Goal: Transaction & Acquisition: Subscribe to service/newsletter

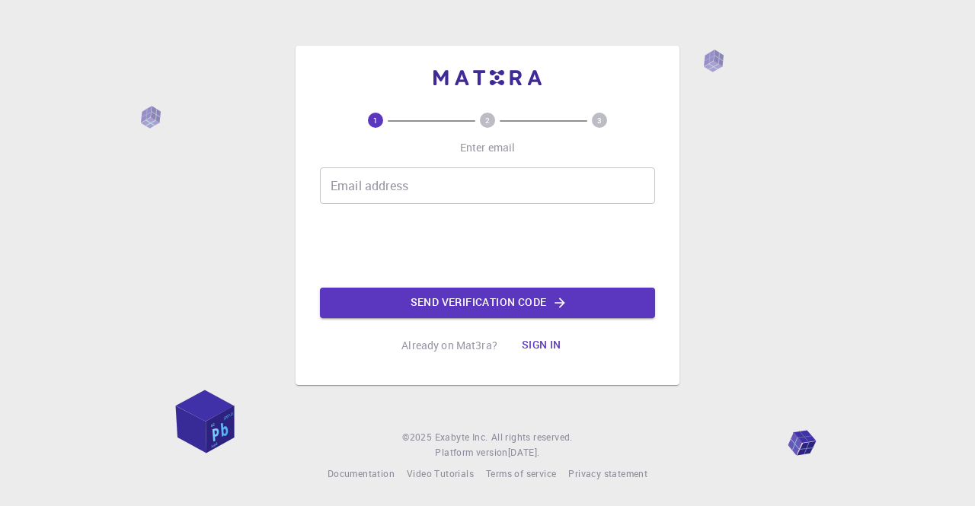
click at [524, 193] on input "Email address" at bounding box center [487, 185] width 335 height 37
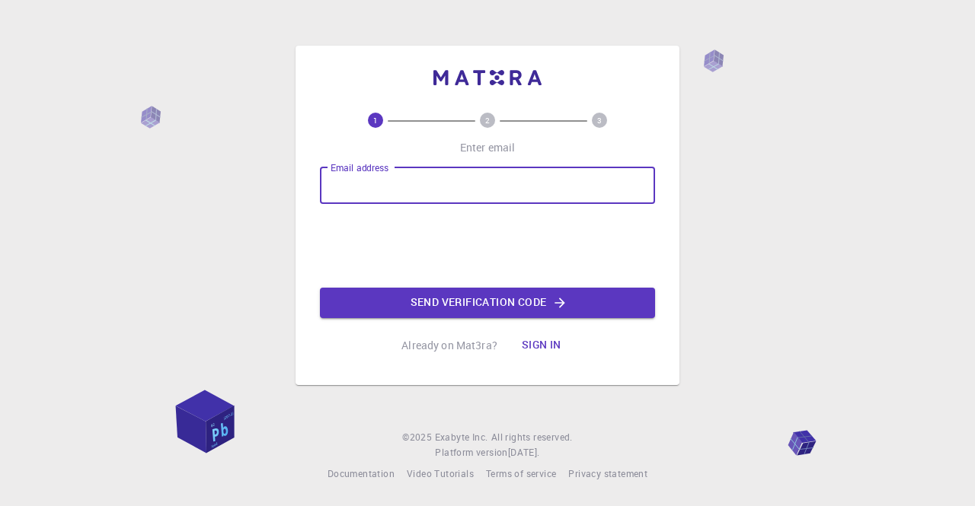
click at [480, 184] on input "Email address" at bounding box center [487, 185] width 335 height 37
paste input "[EMAIL_ADDRESS][DOMAIN_NAME]"
type input "[EMAIL_ADDRESS][DOMAIN_NAME]"
click at [506, 304] on button "Send verification code" at bounding box center [487, 303] width 335 height 30
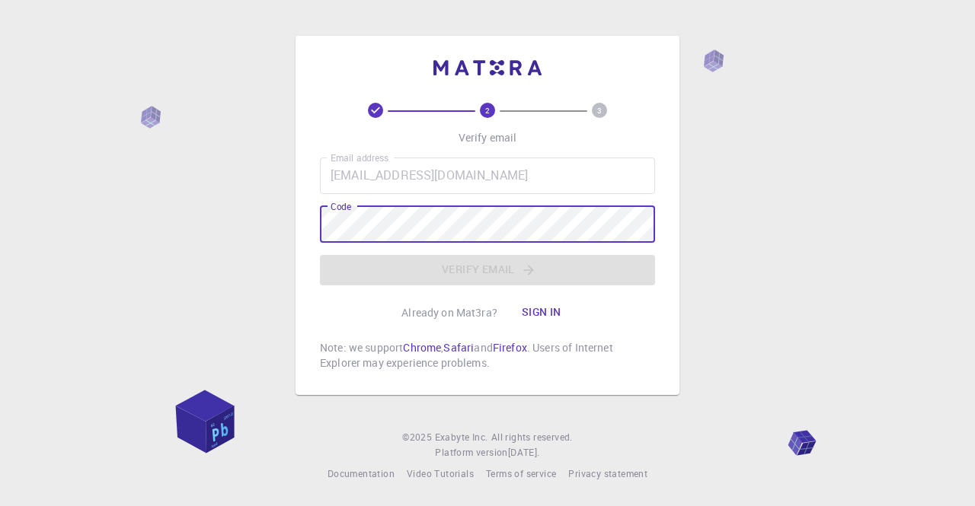
click at [552, 316] on button "Sign in" at bounding box center [541, 313] width 64 height 30
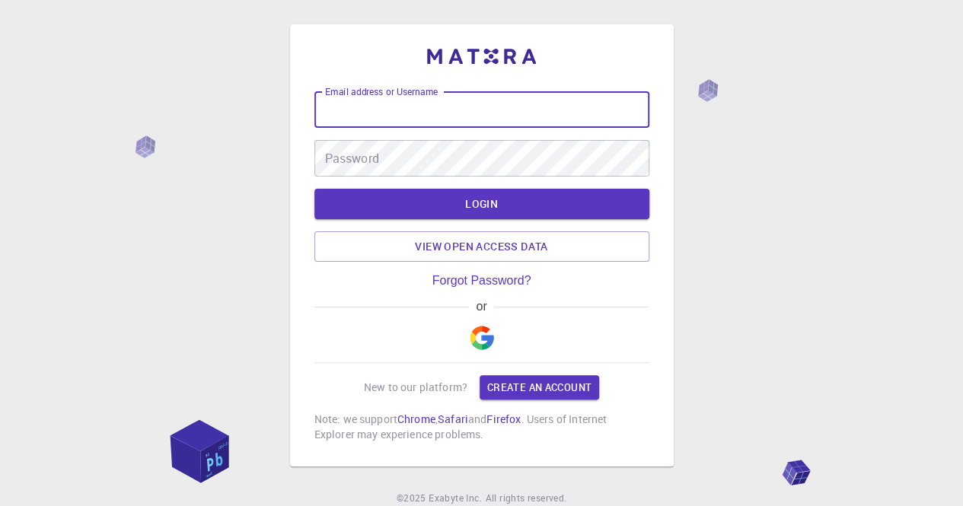
click at [460, 107] on input "Email address or Username" at bounding box center [481, 109] width 335 height 37
paste input "[EMAIL_ADDRESS][DOMAIN_NAME]"
type input "[EMAIL_ADDRESS][DOMAIN_NAME]"
drag, startPoint x: 515, startPoint y: 113, endPoint x: 225, endPoint y: 150, distance: 292.5
click at [225, 150] on div "Email address or Username [EMAIL_ADDRESS][DOMAIN_NAME] Email address or Usernam…" at bounding box center [481, 283] width 963 height 567
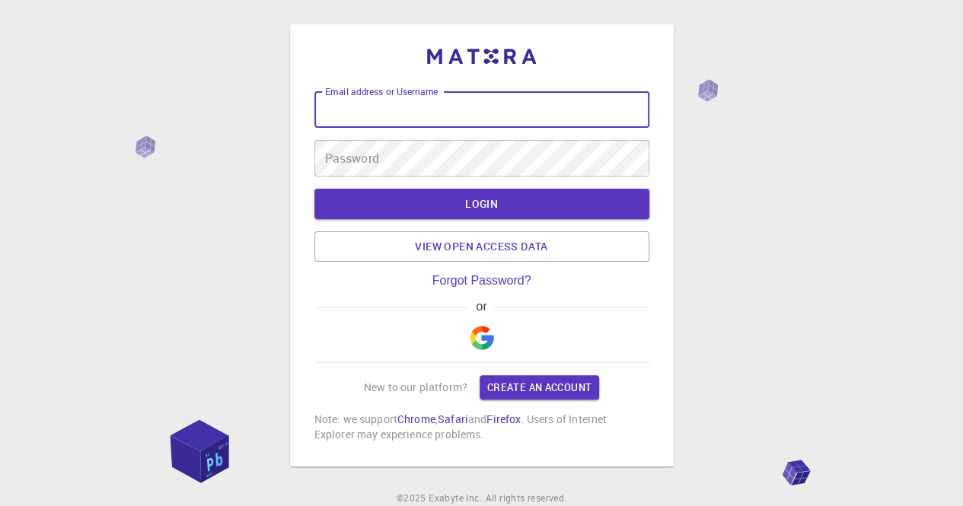
click at [533, 104] on input "Email address or Username" at bounding box center [481, 109] width 335 height 37
paste input "[EMAIL_ADDRESS][DOMAIN_NAME]"
type input "[EMAIL_ADDRESS][DOMAIN_NAME]"
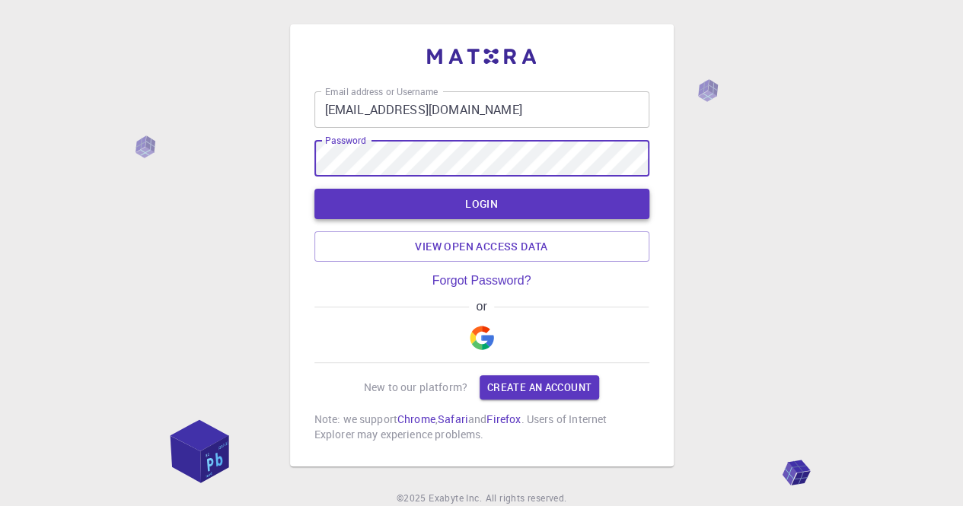
click at [551, 195] on button "LOGIN" at bounding box center [481, 204] width 335 height 30
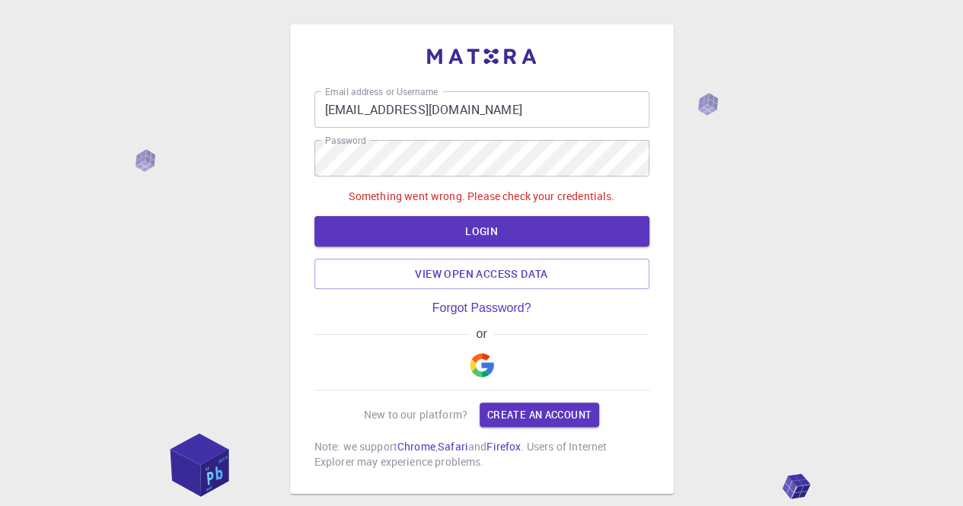
click at [542, 210] on div "Something went wrong. Please check your credentials. LOGIN View open access data" at bounding box center [481, 239] width 335 height 100
click at [544, 232] on button "LOGIN" at bounding box center [481, 231] width 335 height 30
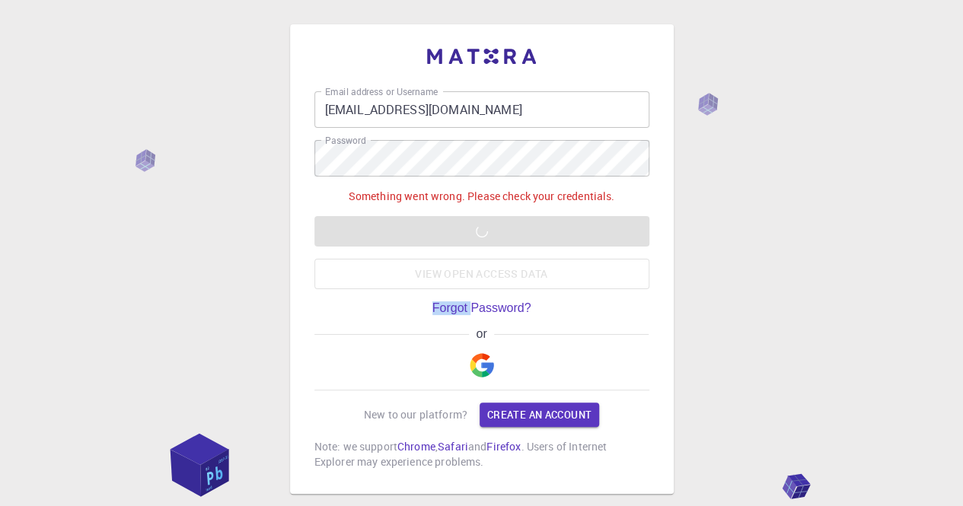
click at [544, 232] on div "Something went wrong. Please check your credentials. LOGIN View open access data" at bounding box center [481, 239] width 335 height 100
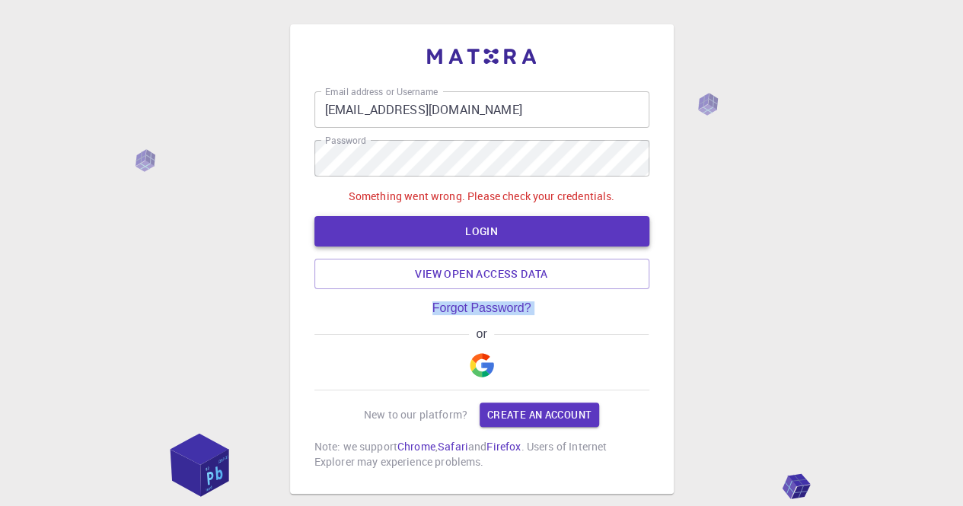
click at [544, 246] on button "LOGIN" at bounding box center [481, 231] width 335 height 30
click at [544, 329] on div "or" at bounding box center [481, 334] width 335 height 14
click at [504, 421] on link "Create an account" at bounding box center [540, 415] width 120 height 24
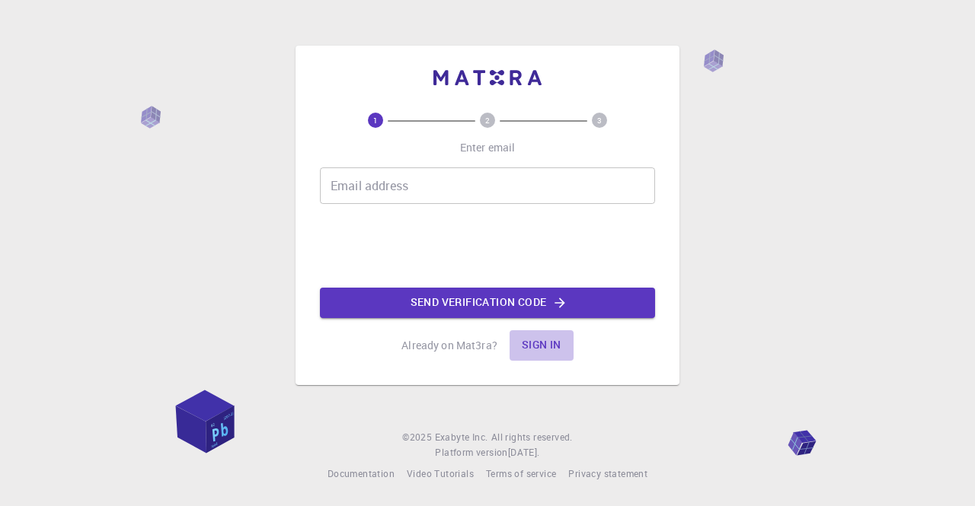
click at [546, 346] on button "Sign in" at bounding box center [541, 345] width 64 height 30
